Goal: Information Seeking & Learning: Find specific fact

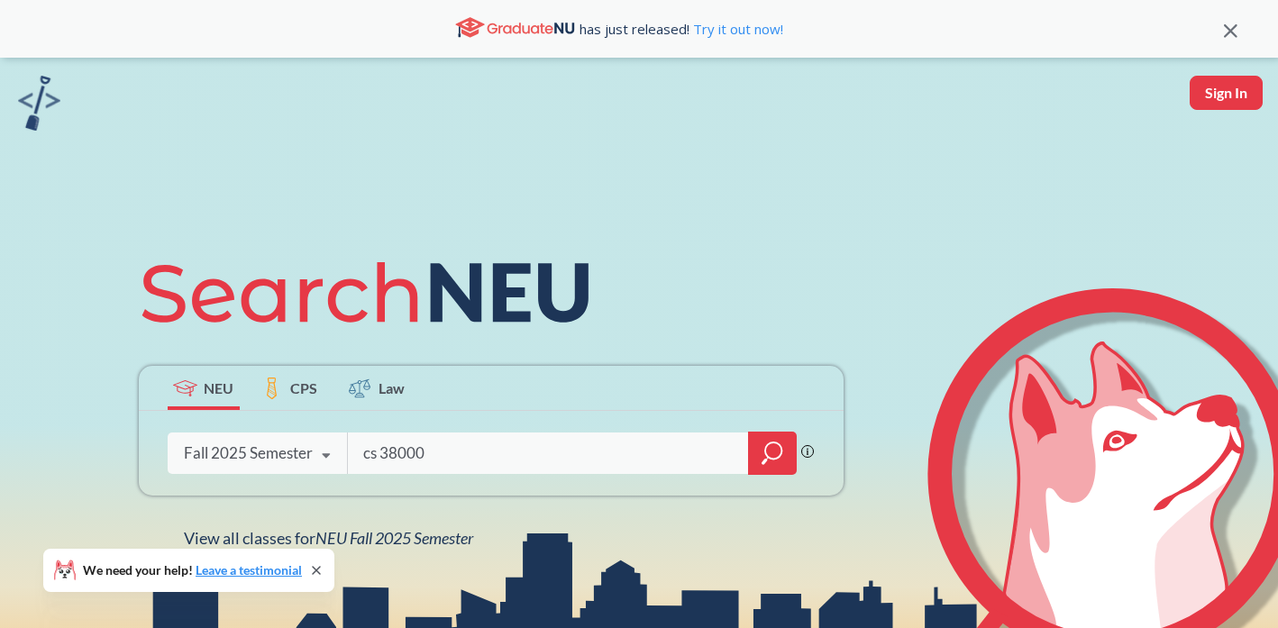
type input "cs 3800"
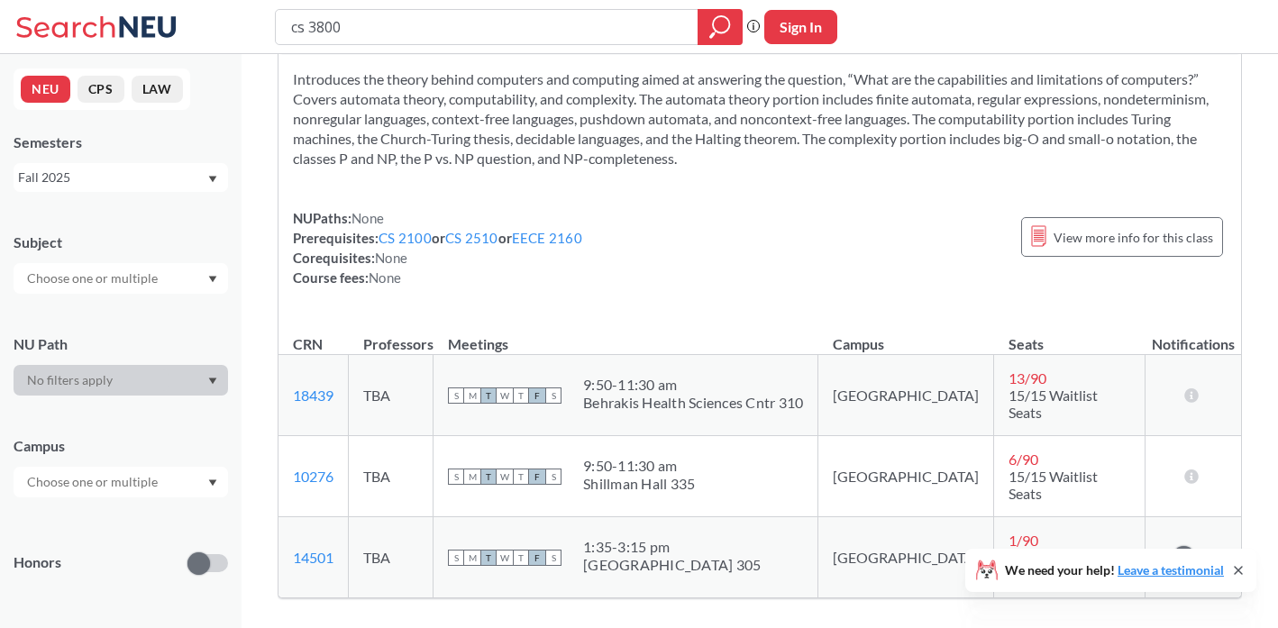
scroll to position [95, 0]
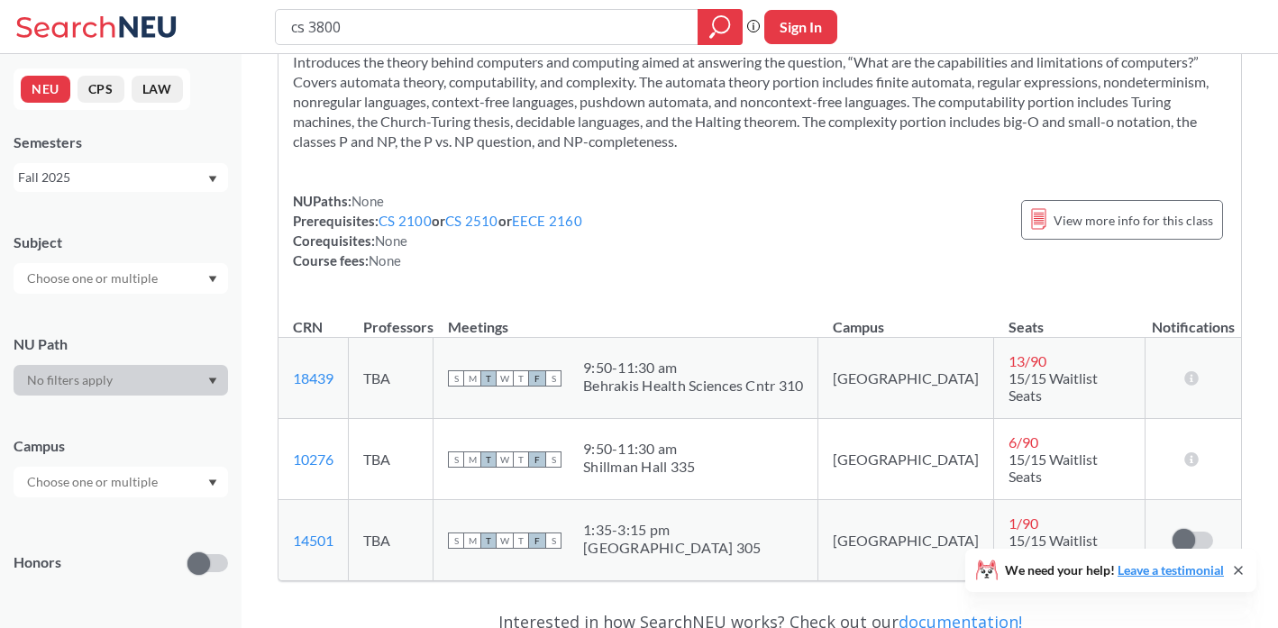
click at [693, 458] on div "Shillman Hall 335" at bounding box center [639, 467] width 112 height 18
click at [695, 458] on div "Shillman Hall 335" at bounding box center [639, 467] width 112 height 18
copy div "9:50 - 11:30 am"
click at [719, 381] on div "Behrakis Health Sciences Cntr 310" at bounding box center [693, 386] width 220 height 18
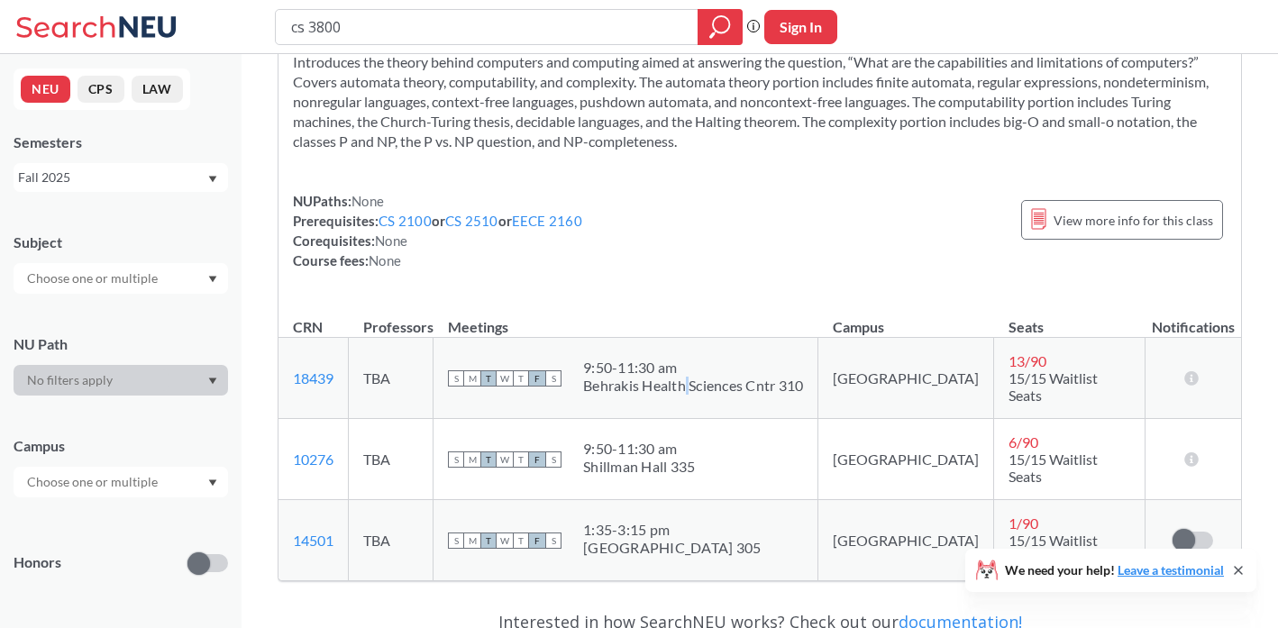
click at [719, 381] on div "Behrakis Health Sciences Cntr 310" at bounding box center [693, 386] width 220 height 18
copy div "9:50 - 11:30 am"
